Goal: Task Accomplishment & Management: Manage account settings

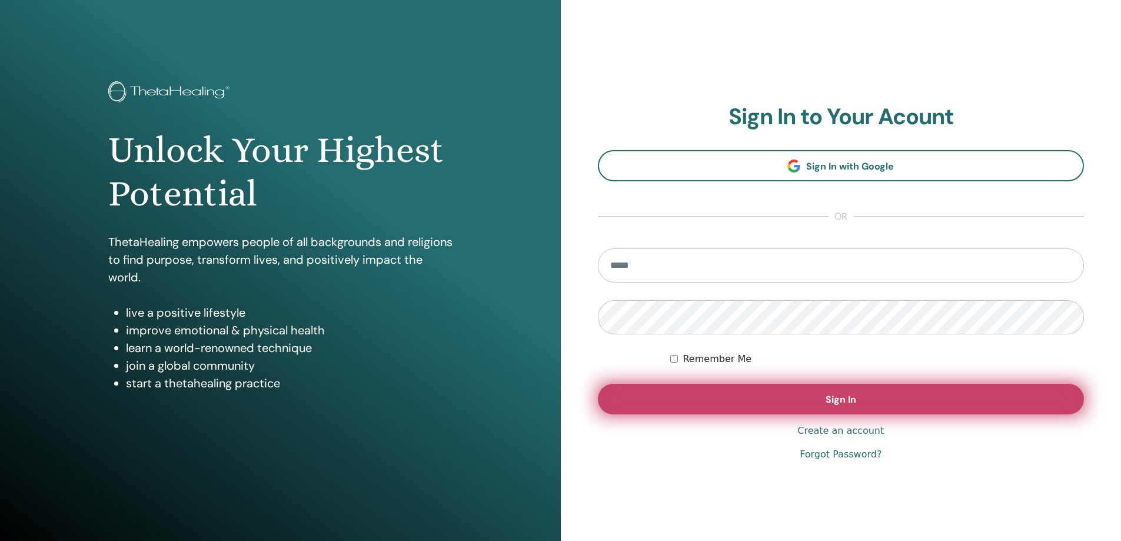
click at [726, 394] on button "Sign In" at bounding box center [841, 399] width 487 height 31
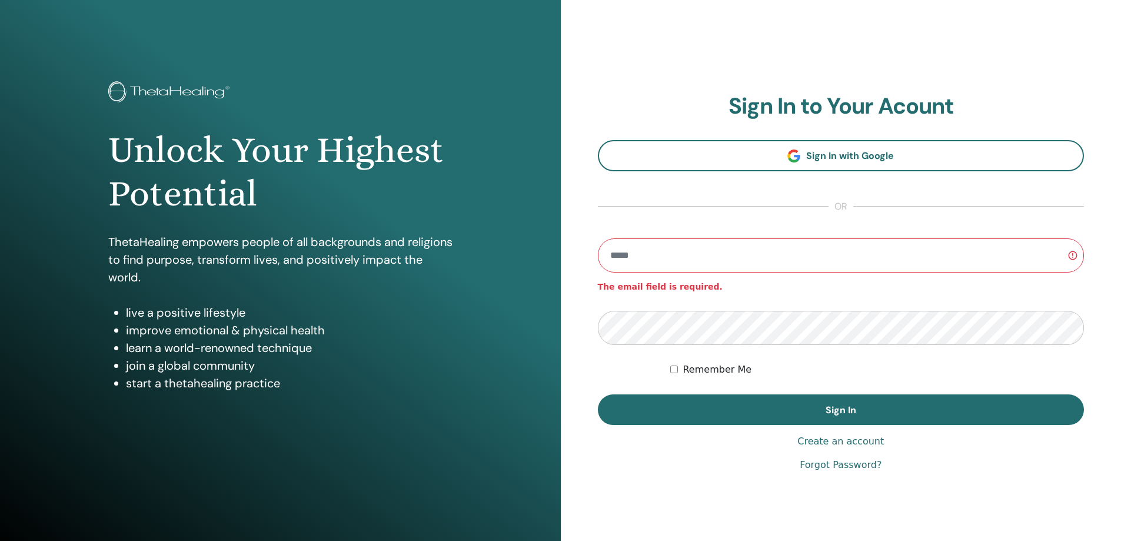
click at [634, 254] on input "email" at bounding box center [841, 255] width 487 height 34
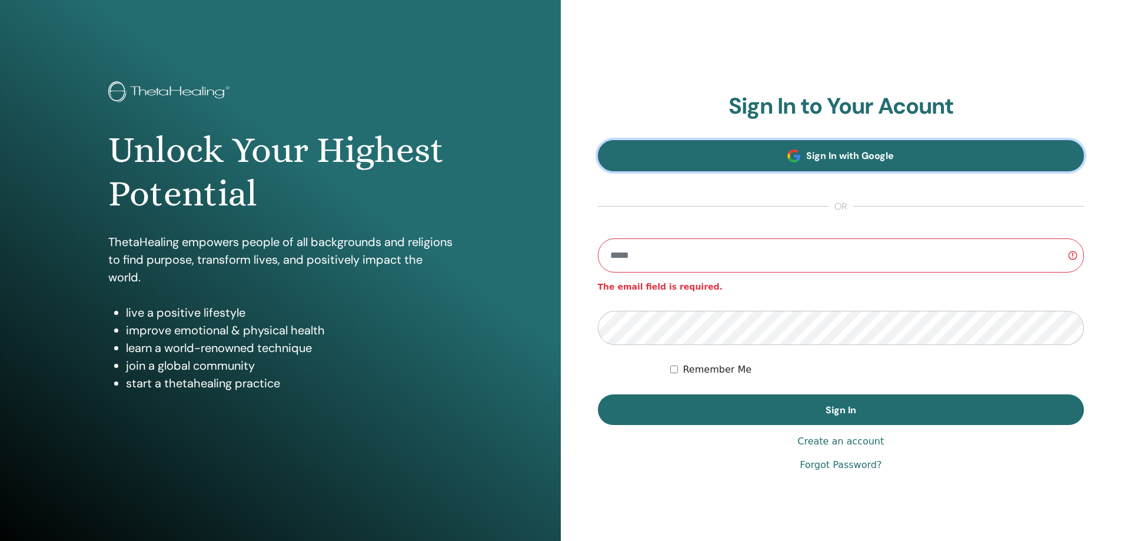
click at [758, 158] on link "Sign In with Google" at bounding box center [841, 155] width 487 height 31
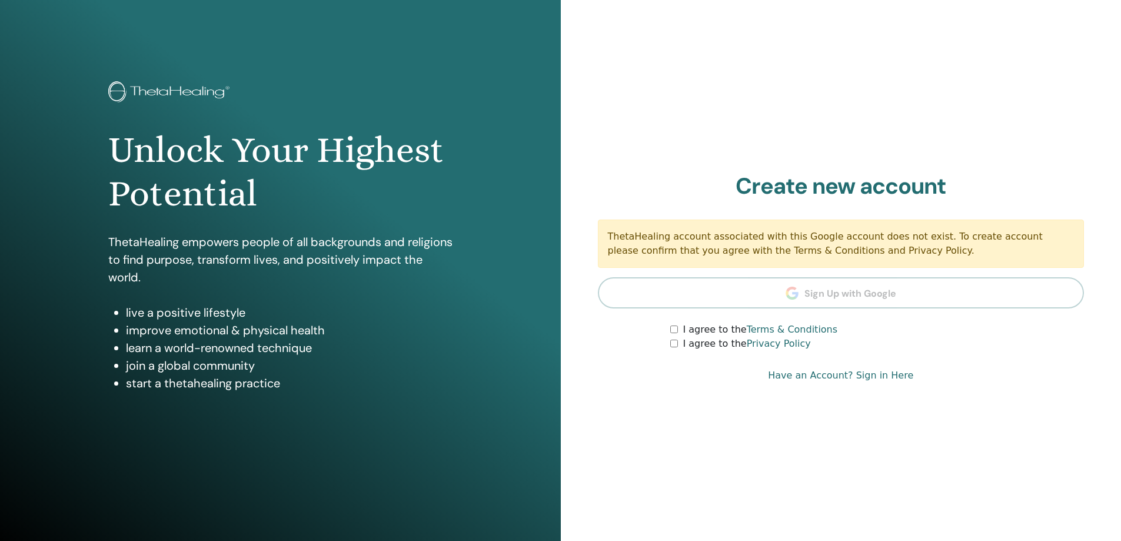
click at [679, 343] on div "I agree to the Privacy Policy" at bounding box center [877, 344] width 414 height 14
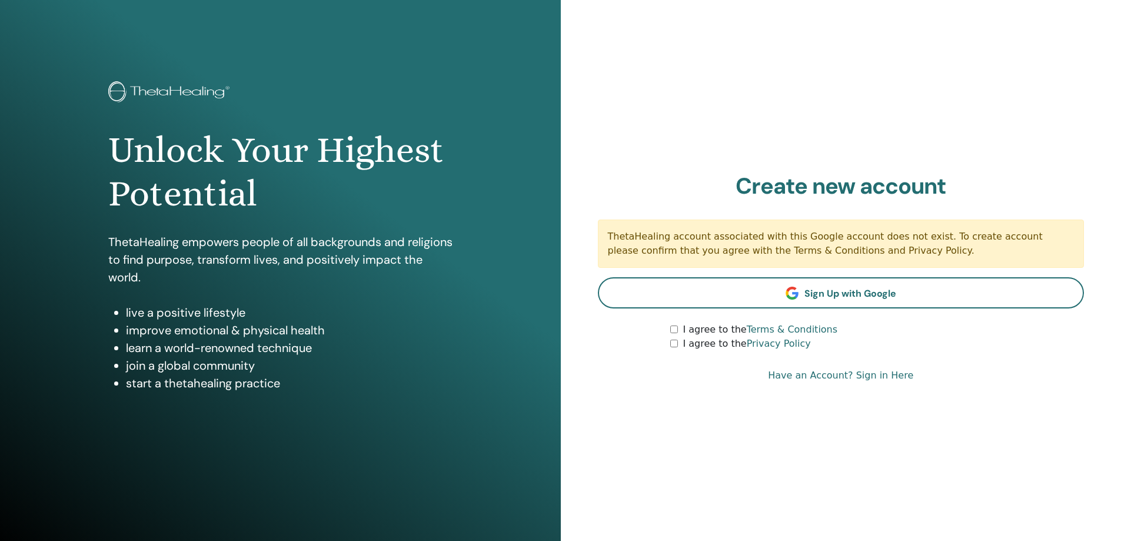
click at [875, 375] on link "Have an Account? Sign in Here" at bounding box center [840, 375] width 145 height 14
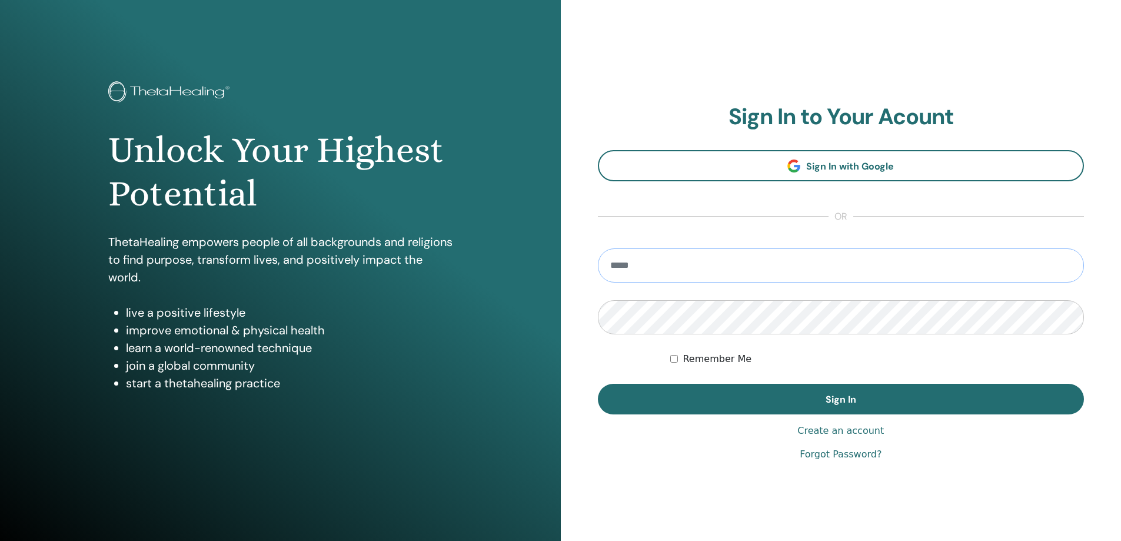
click at [671, 262] on input "email" at bounding box center [841, 265] width 487 height 34
click at [662, 268] on input "email" at bounding box center [841, 265] width 487 height 34
type input "**********"
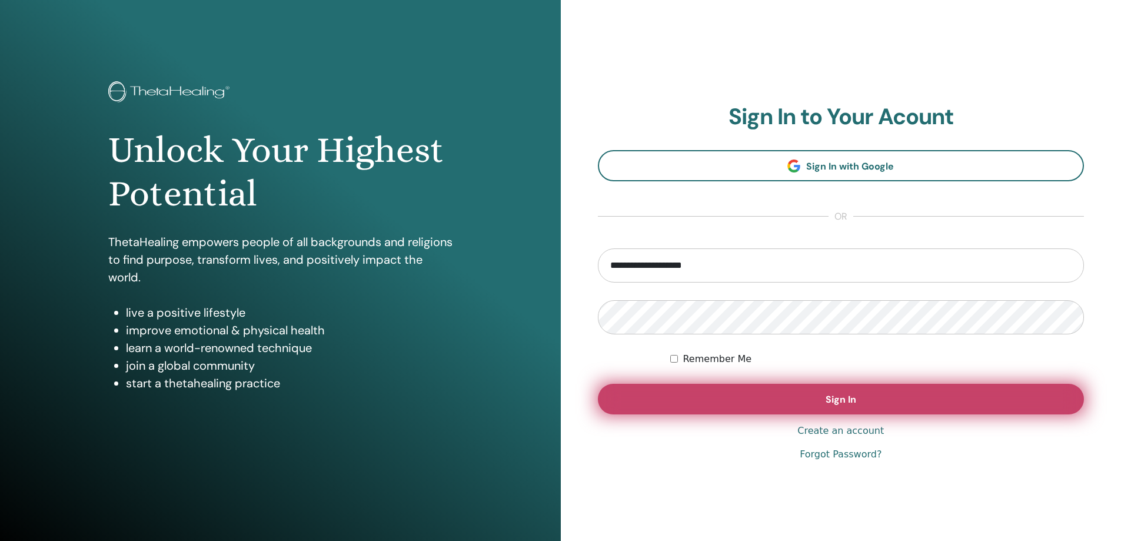
click at [751, 403] on button "Sign In" at bounding box center [841, 399] width 487 height 31
